Goal: Navigation & Orientation: Find specific page/section

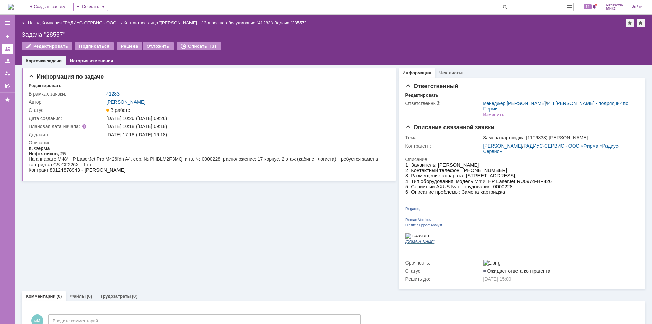
click at [7, 51] on div at bounding box center [7, 48] width 5 height 5
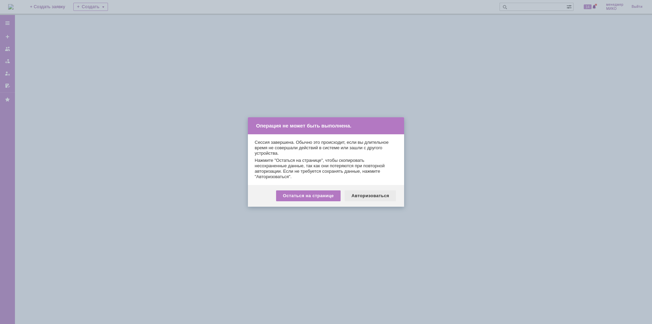
click at [361, 195] on div "Авторизоваться" at bounding box center [370, 195] width 51 height 11
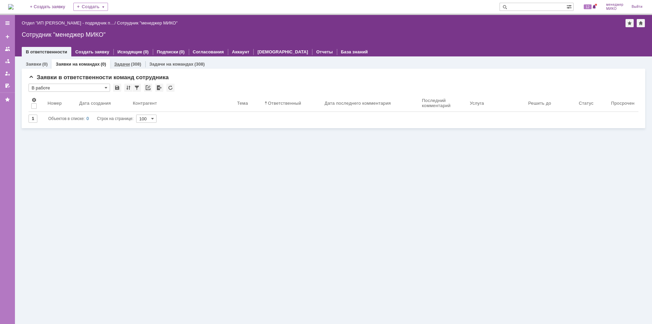
click at [117, 65] on link "Задачи" at bounding box center [122, 64] width 16 height 5
